Goal: Information Seeking & Learning: Learn about a topic

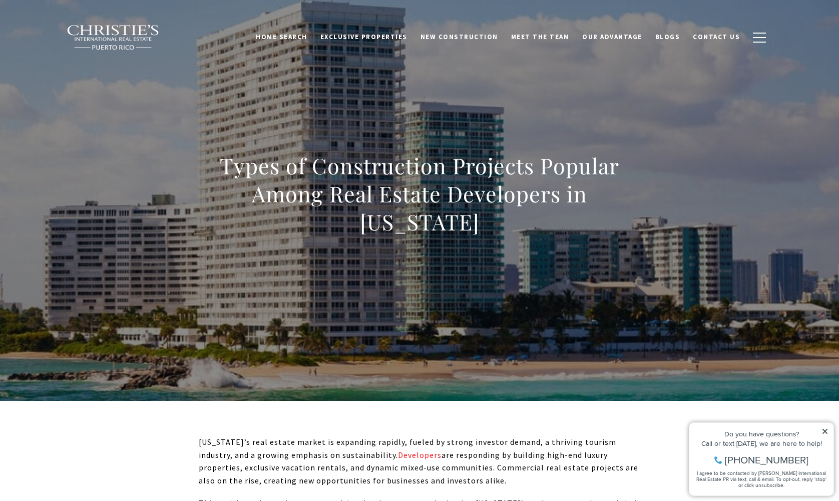
click at [825, 430] on icon at bounding box center [825, 431] width 7 height 7
click at [827, 431] on icon at bounding box center [825, 431] width 7 height 7
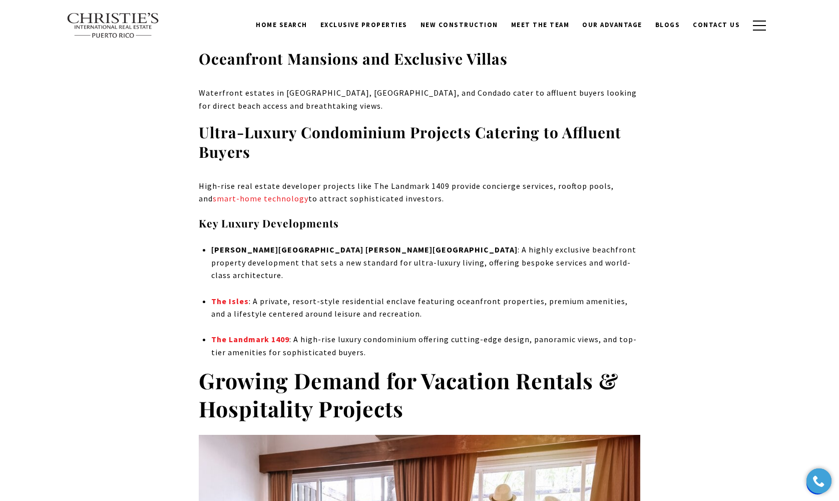
scroll to position [1234, 0]
click at [224, 295] on strong "The Isles" at bounding box center [230, 300] width 38 height 10
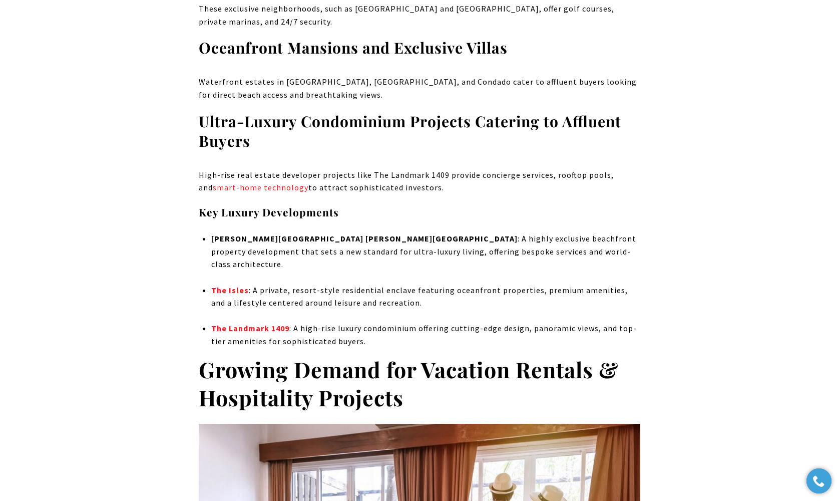
scroll to position [1248, 0]
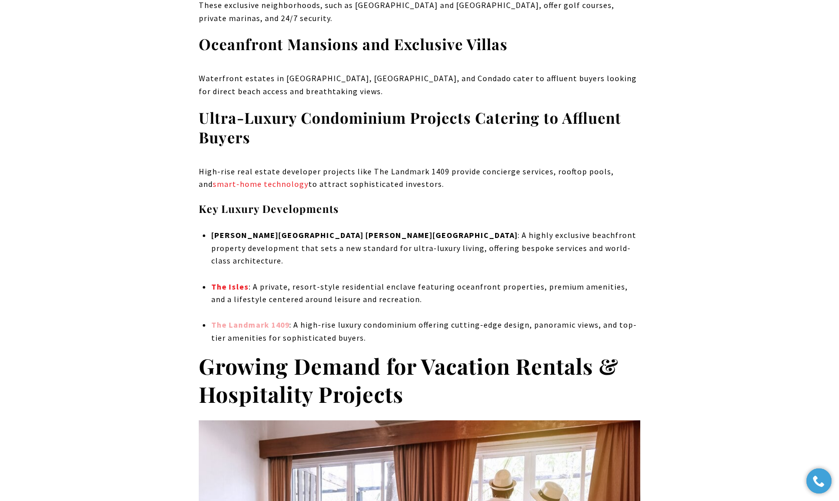
click at [247, 319] on link "The Landmark 1409" at bounding box center [250, 324] width 78 height 10
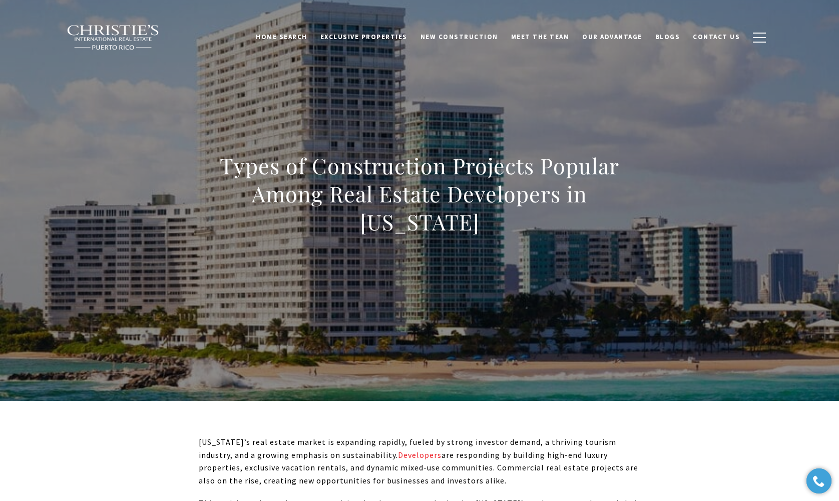
scroll to position [0, 0]
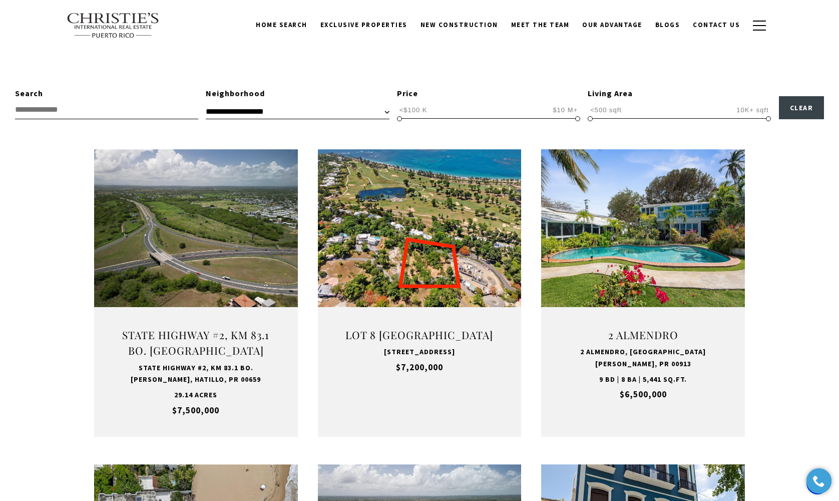
scroll to position [250, 0]
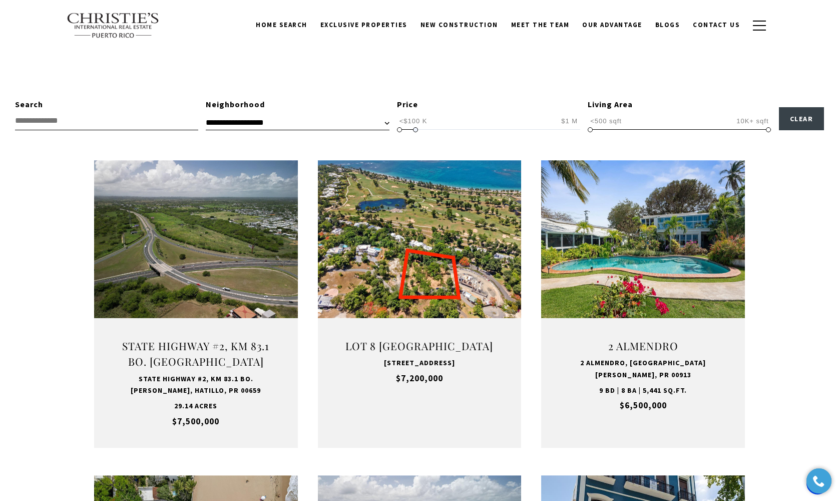
drag, startPoint x: 578, startPoint y: 129, endPoint x: 414, endPoint y: 125, distance: 164.3
click at [415, 125] on span "<$100 K $10 M+ <$100 K $1 M <$100 K — $1 M" at bounding box center [488, 120] width 183 height 19
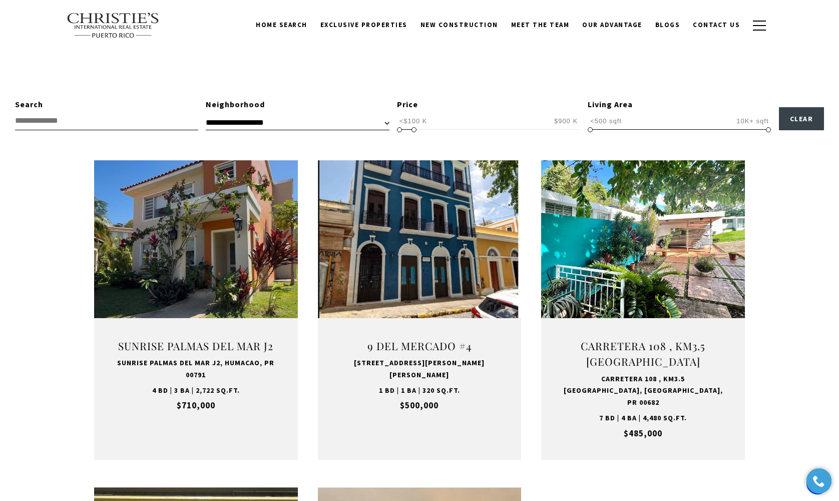
scroll to position [300, 0]
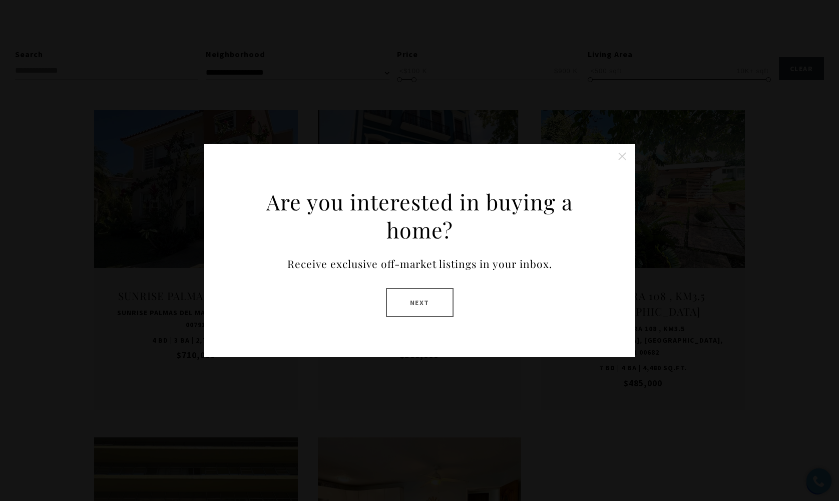
click at [622, 158] on button "Close this option" at bounding box center [622, 156] width 20 height 20
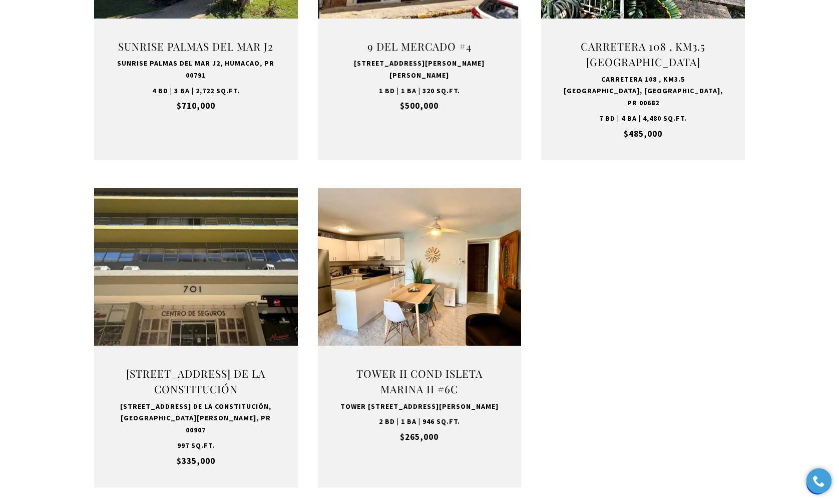
scroll to position [552, 0]
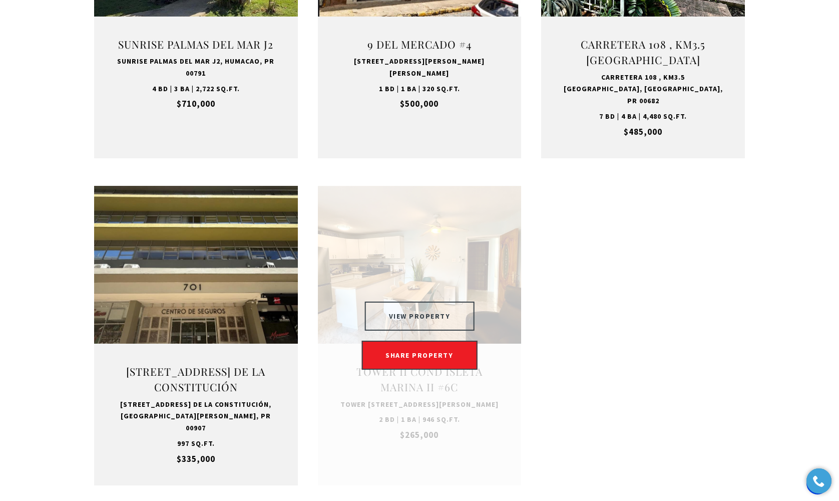
click at [409, 301] on button "VIEW PROPERTY" at bounding box center [420, 315] width 110 height 29
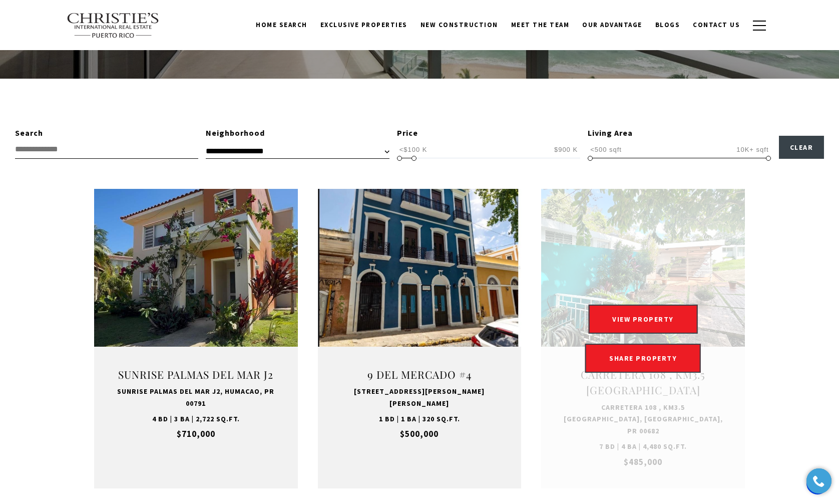
scroll to position [221, 0]
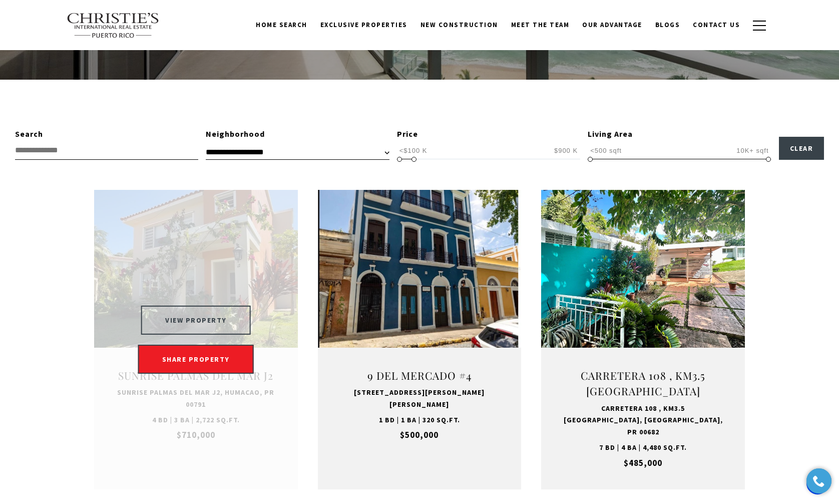
click at [195, 312] on button "VIEW PROPERTY" at bounding box center [196, 319] width 110 height 29
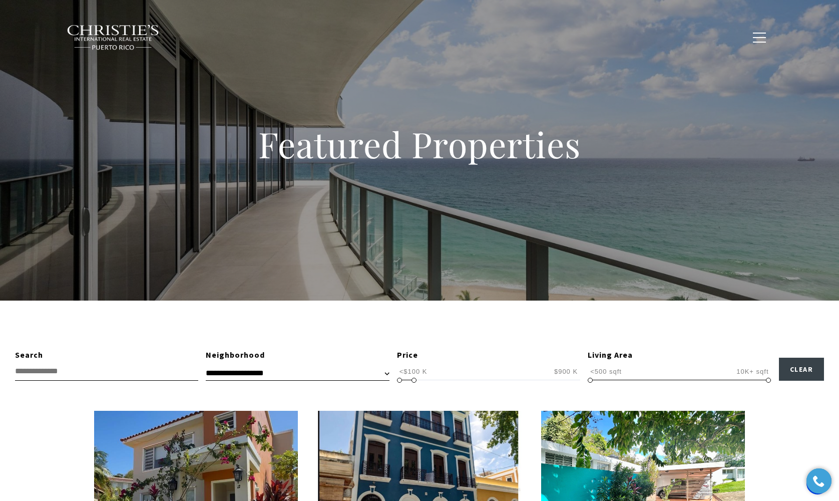
scroll to position [0, 0]
type input "**********"
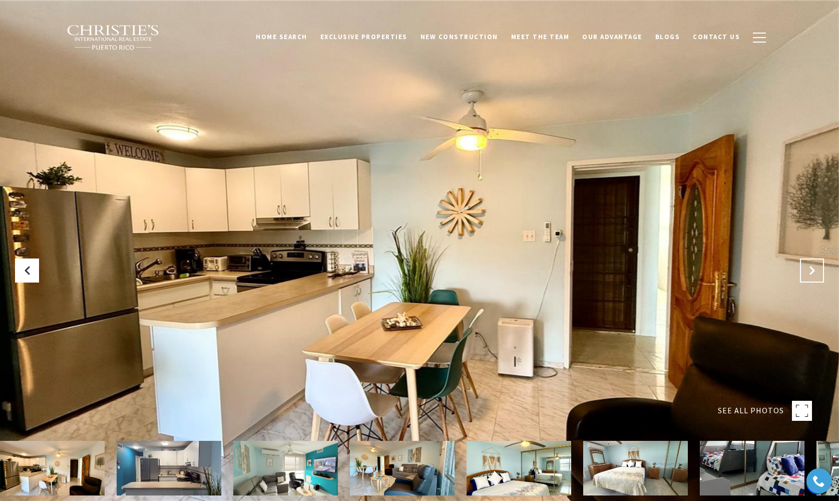
click at [812, 271] on icon "Next Slide" at bounding box center [812, 270] width 10 height 10
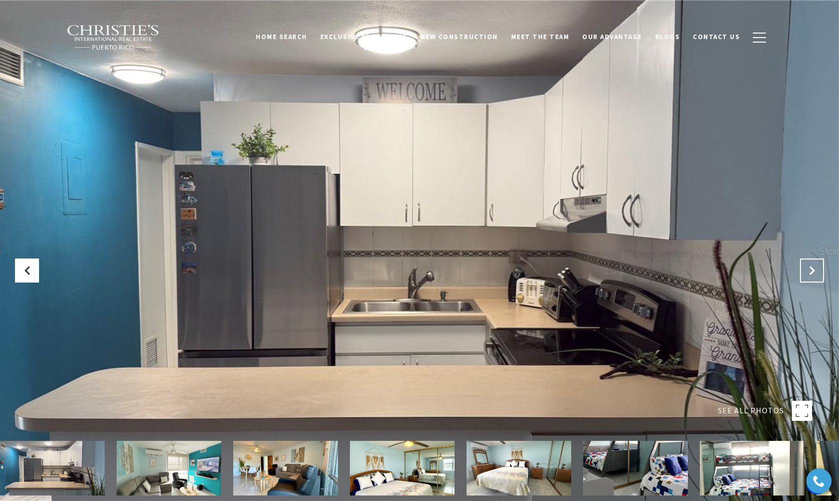
click at [812, 271] on icon "Next Slide" at bounding box center [812, 270] width 10 height 10
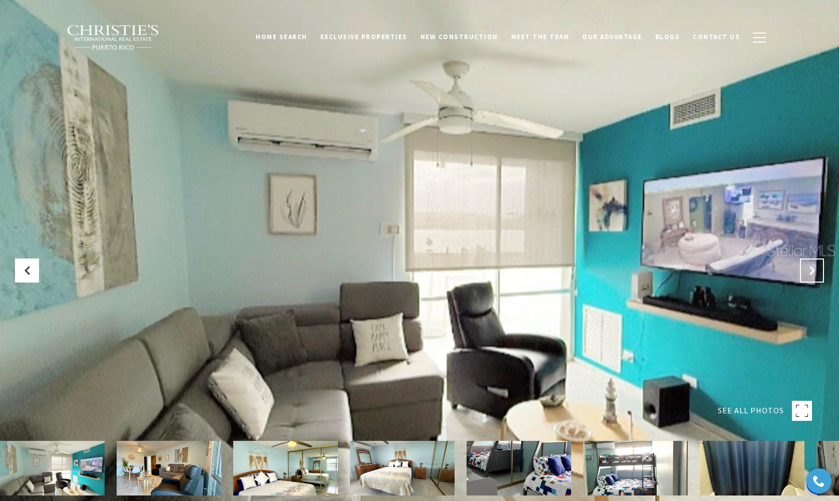
click at [812, 271] on icon "Next Slide" at bounding box center [812, 270] width 10 height 10
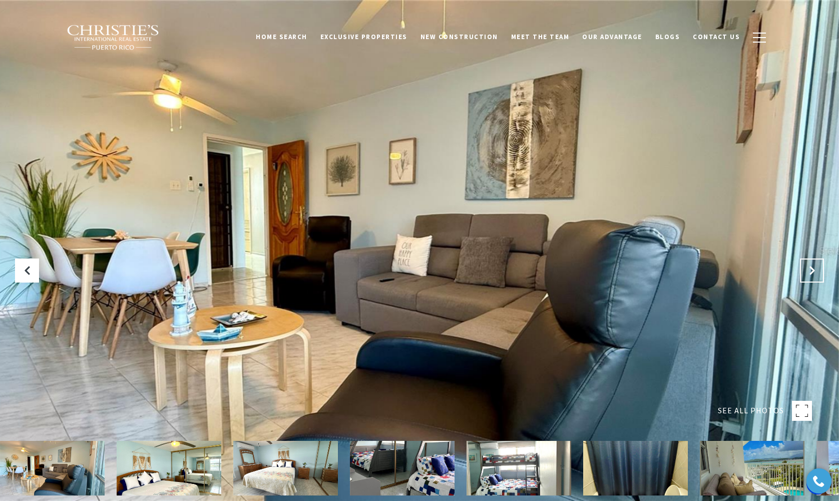
click at [812, 271] on icon "Next Slide" at bounding box center [812, 270] width 10 height 10
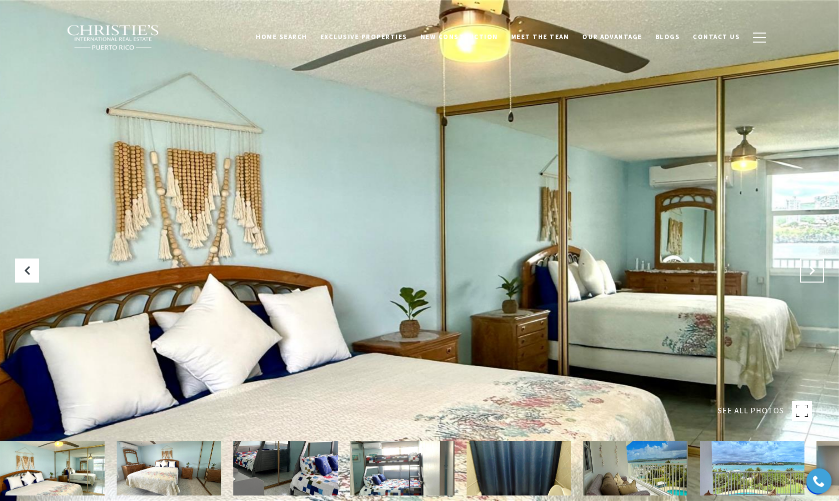
click at [812, 271] on icon "Next Slide" at bounding box center [812, 270] width 10 height 10
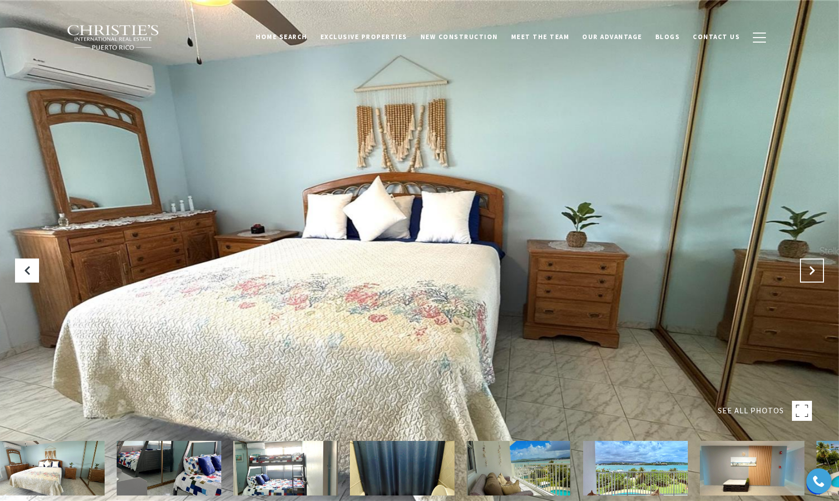
click at [812, 271] on icon "Next Slide" at bounding box center [812, 270] width 10 height 10
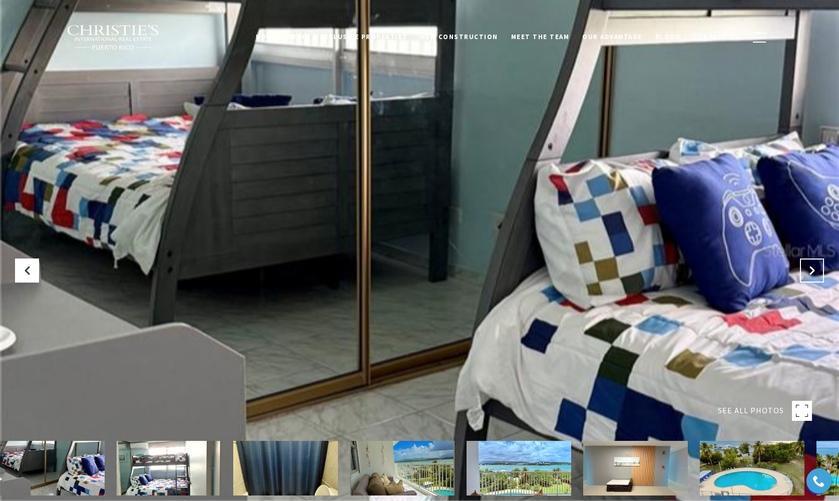
click at [812, 271] on icon "Next Slide" at bounding box center [812, 270] width 10 height 10
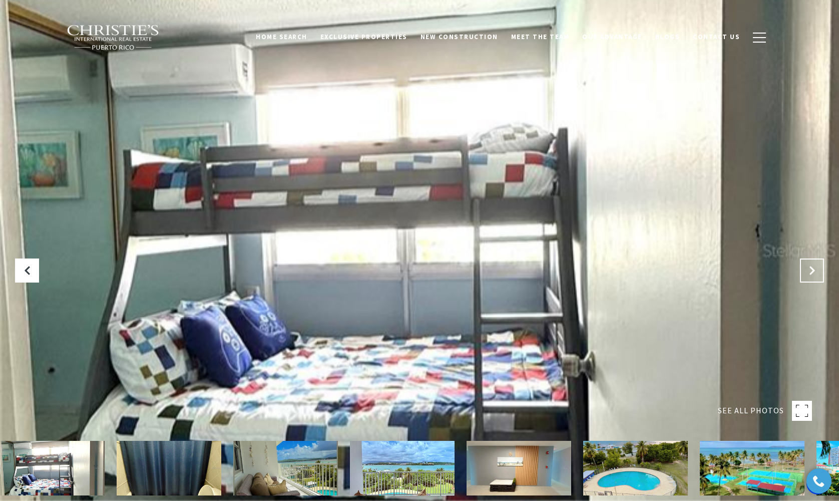
click at [812, 271] on icon "Next Slide" at bounding box center [812, 270] width 10 height 10
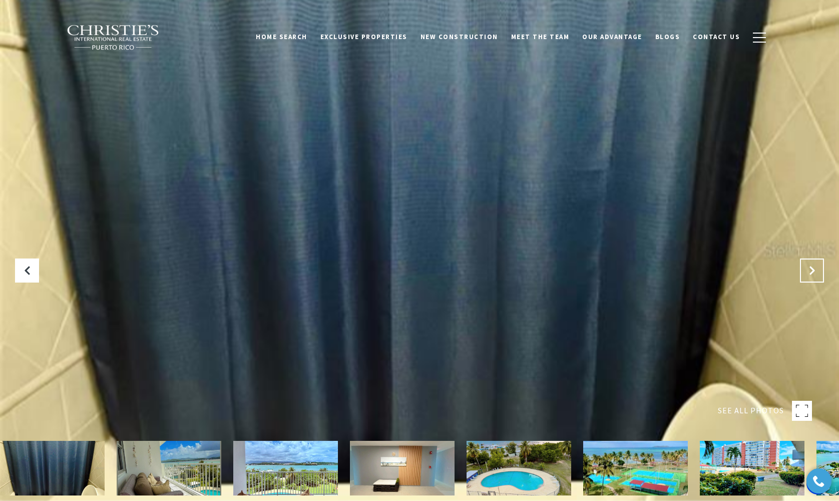
click at [812, 271] on icon "Next Slide" at bounding box center [812, 270] width 10 height 10
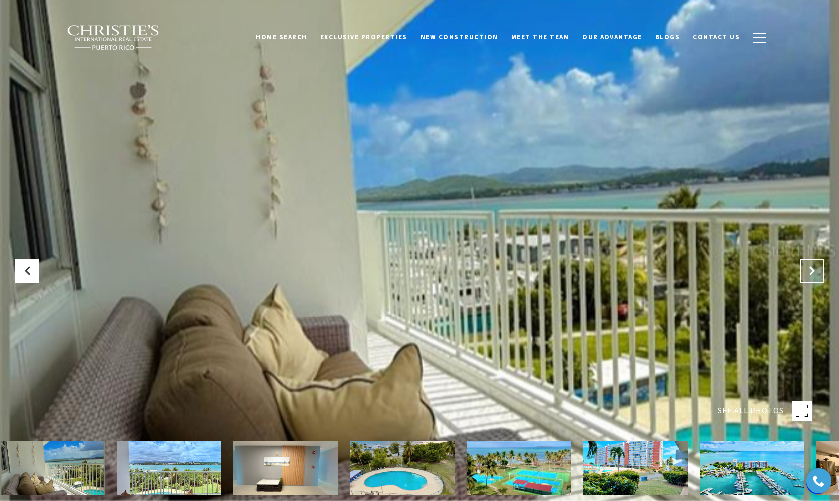
click at [812, 271] on icon "Next Slide" at bounding box center [812, 270] width 10 height 10
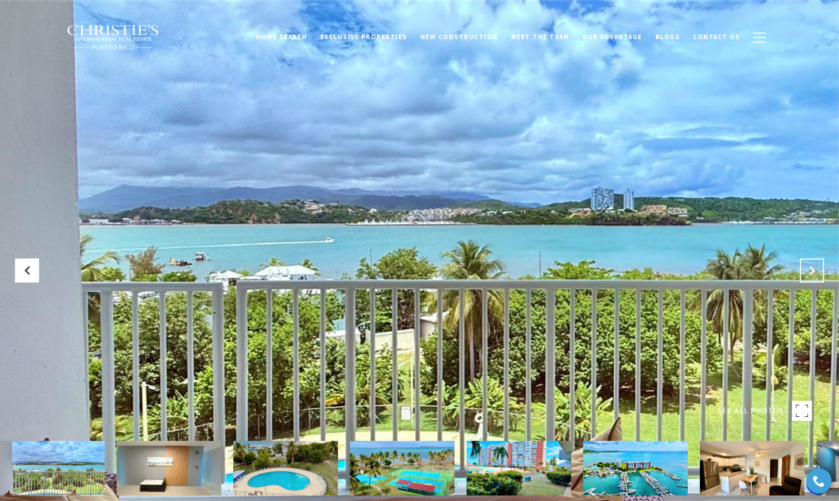
click at [812, 271] on icon "Next Slide" at bounding box center [812, 270] width 10 height 10
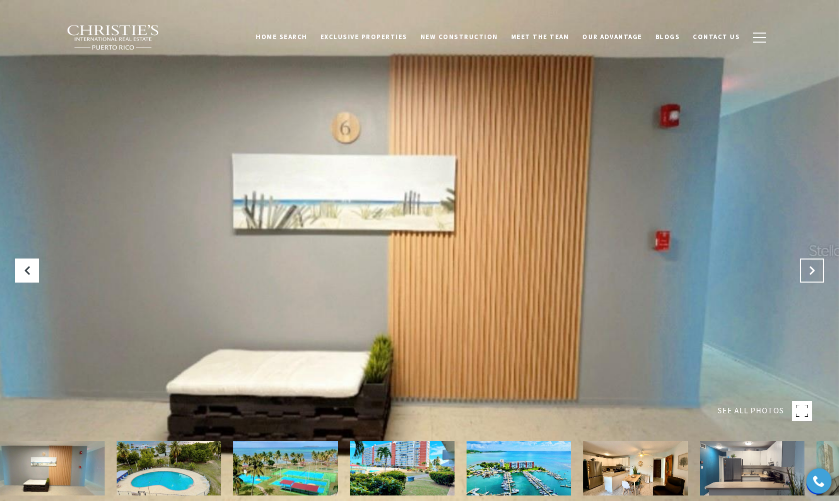
click at [812, 271] on icon "Next Slide" at bounding box center [812, 270] width 10 height 10
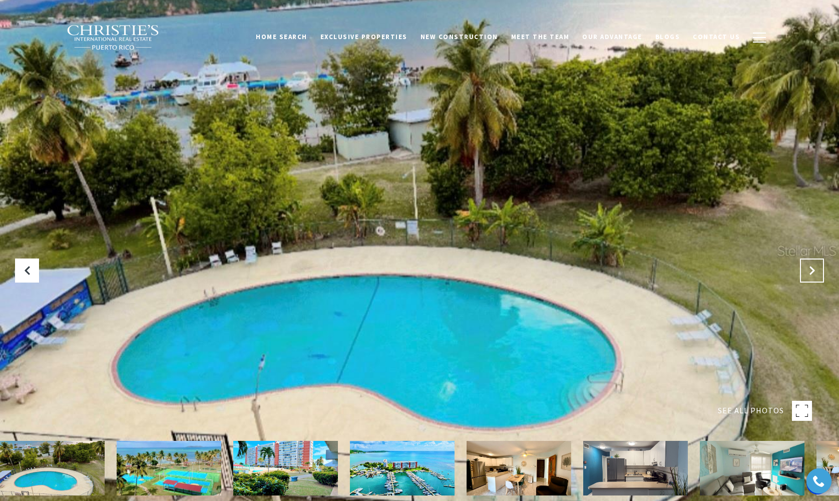
click at [812, 271] on icon "Next Slide" at bounding box center [812, 270] width 10 height 10
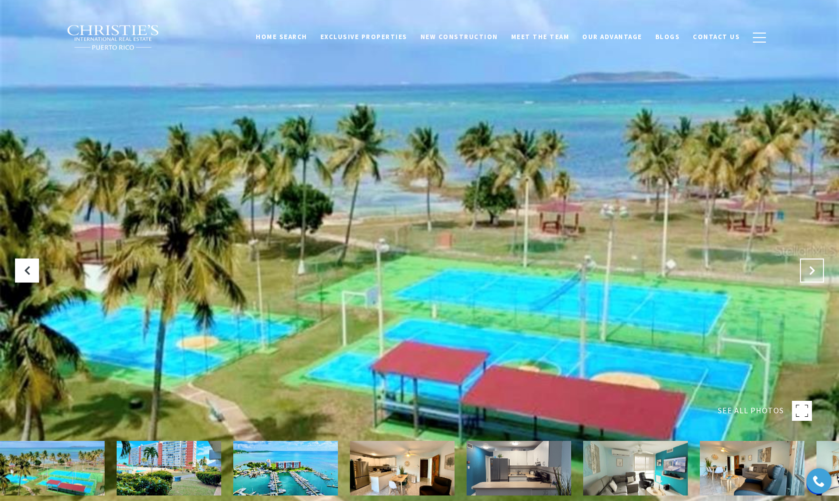
click at [812, 271] on icon "Next Slide" at bounding box center [812, 270] width 10 height 10
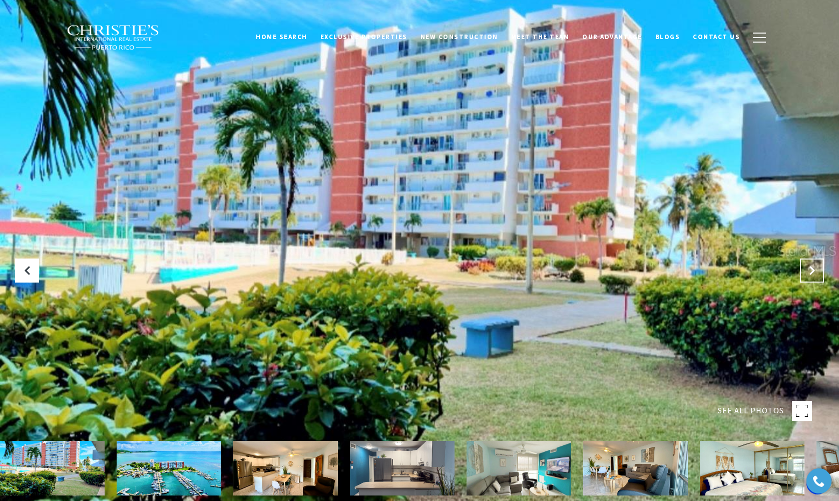
click at [812, 272] on icon "Next Slide" at bounding box center [812, 270] width 10 height 10
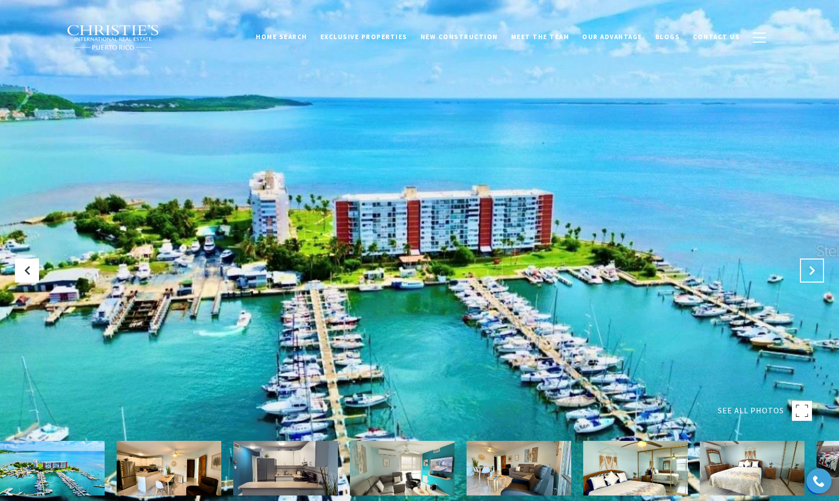
click at [812, 273] on icon "Next Slide" at bounding box center [812, 270] width 10 height 10
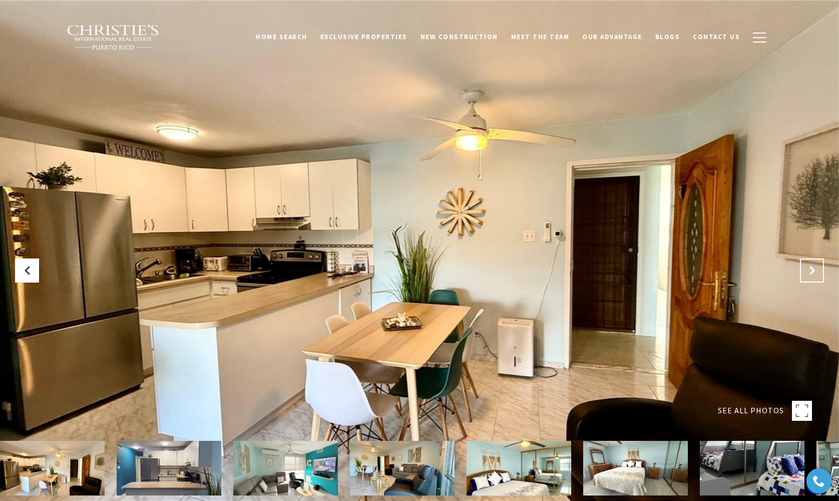
click at [812, 273] on icon "Next Slide" at bounding box center [812, 270] width 10 height 10
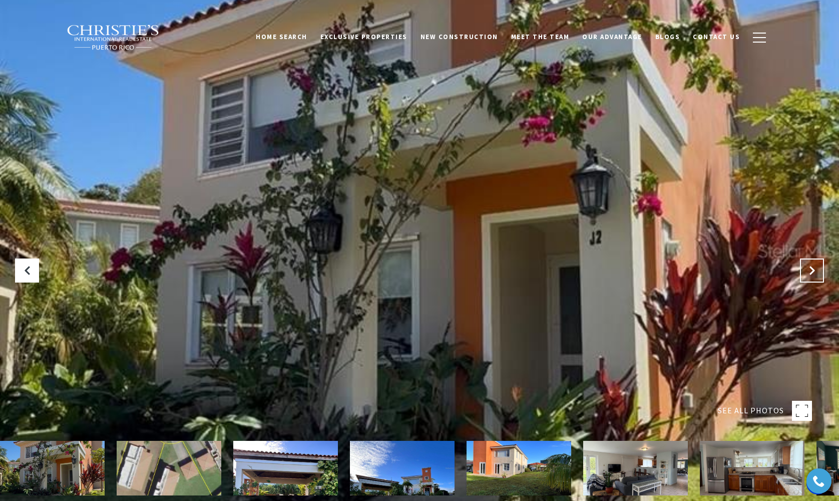
click at [812, 267] on icon "Next Slide" at bounding box center [812, 270] width 10 height 10
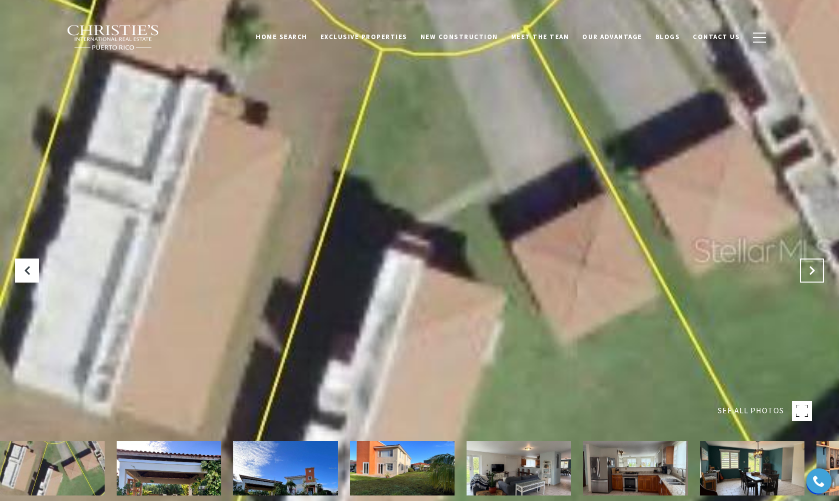
click at [811, 272] on icon "Next Slide" at bounding box center [812, 270] width 10 height 10
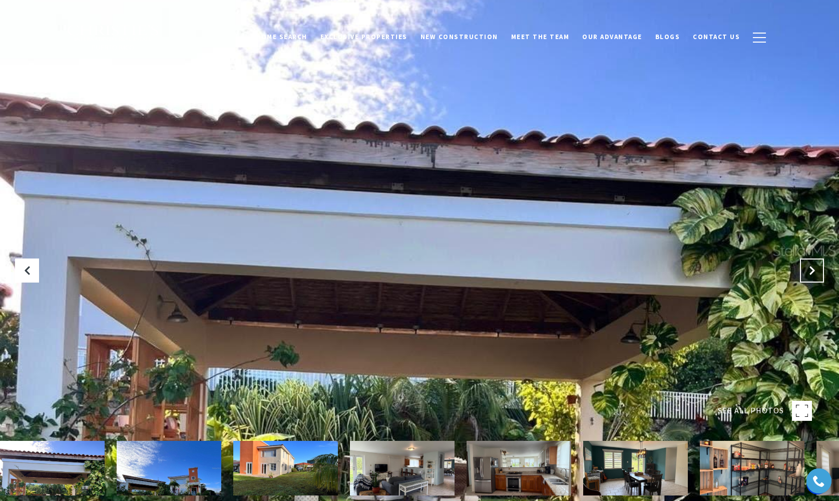
click at [812, 272] on icon "Next Slide" at bounding box center [812, 270] width 10 height 10
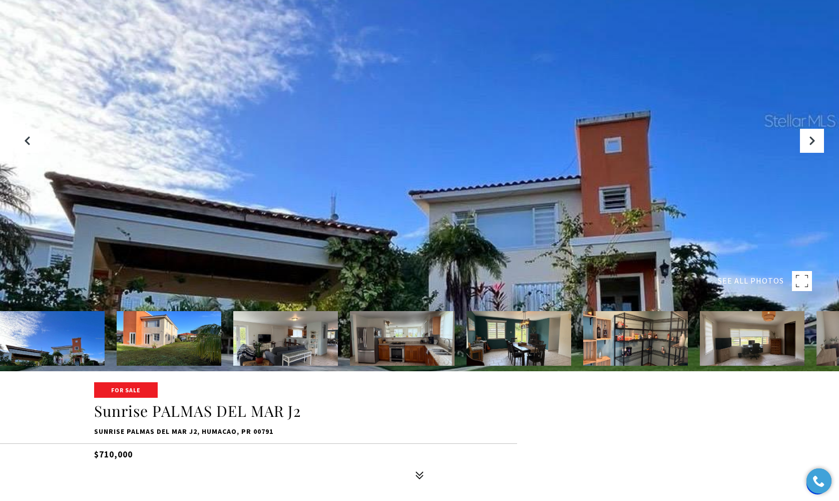
scroll to position [132, 0]
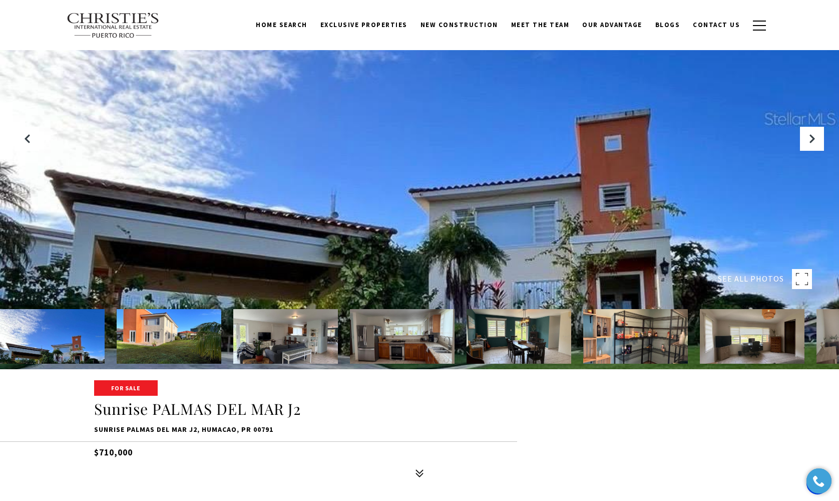
click at [750, 279] on span "SEE ALL PHOTOS" at bounding box center [751, 278] width 66 height 13
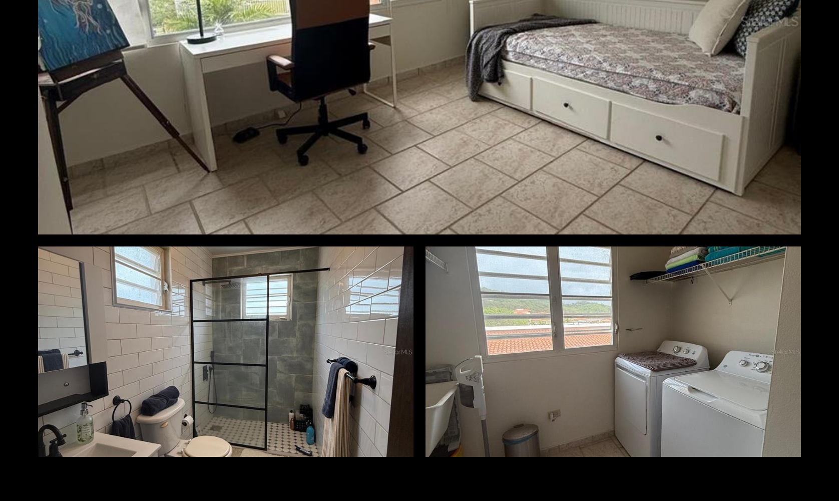
scroll to position [2880, 0]
